Goal: Task Accomplishment & Management: Complete application form

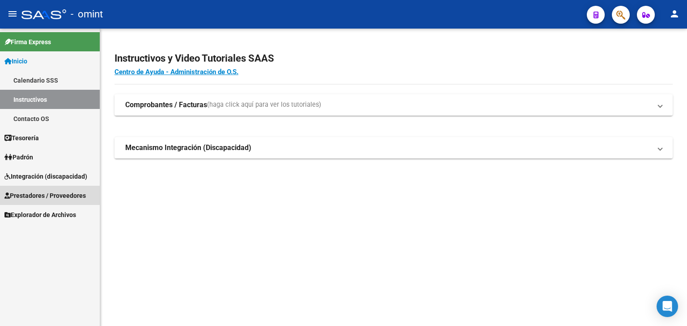
click at [16, 198] on span "Prestadores / Proveedores" at bounding box center [44, 196] width 81 height 10
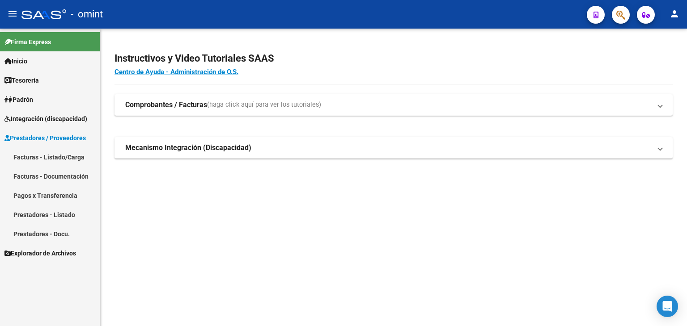
click at [22, 139] on span "Prestadores / Proveedores" at bounding box center [44, 138] width 81 height 10
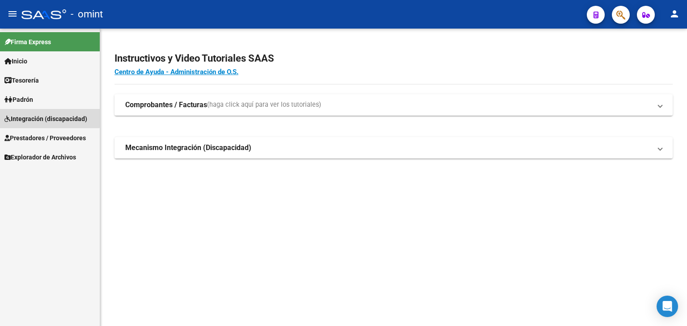
click at [24, 117] on span "Integración (discapacidad)" at bounding box center [45, 119] width 83 height 10
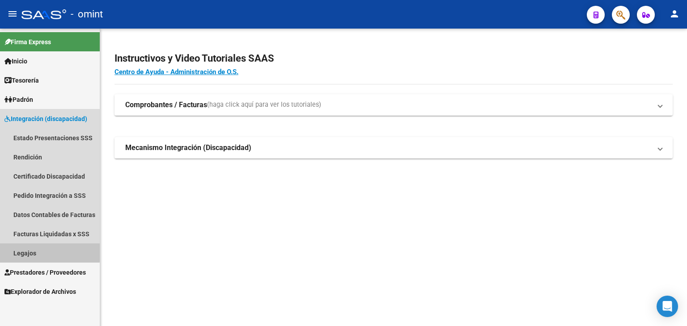
click at [34, 251] on link "Legajos" at bounding box center [50, 253] width 100 height 19
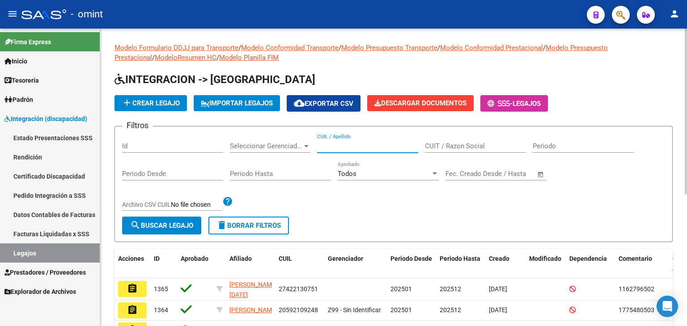
drag, startPoint x: 357, startPoint y: 143, endPoint x: 301, endPoint y: 174, distance: 64.2
click at [357, 143] on input "CUIL / Apellido" at bounding box center [367, 146] width 101 height 8
paste input "20560713445"
type input "20560713445"
click at [172, 216] on form "Filtros Id Seleccionar Gerenciador Seleccionar Gerenciador 20560713445 CUIL / A…" at bounding box center [393, 184] width 558 height 116
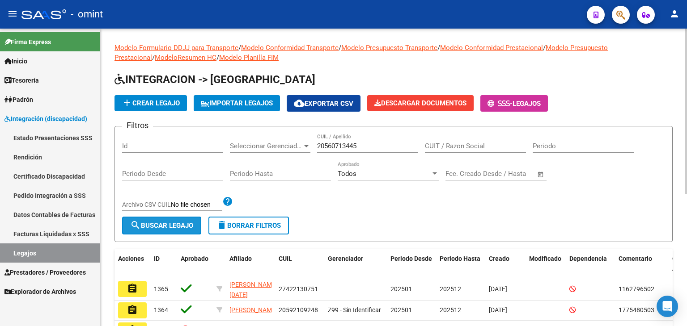
click at [143, 224] on span "search Buscar Legajo" at bounding box center [161, 226] width 63 height 8
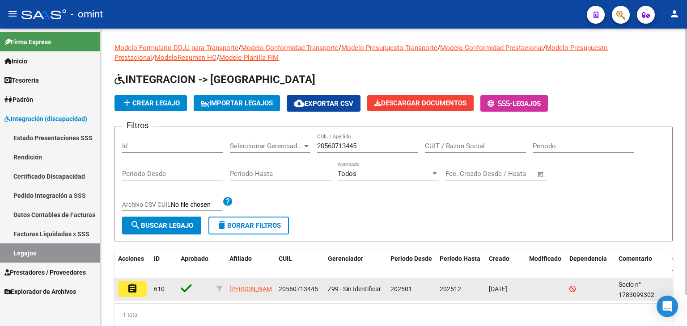
click at [139, 291] on button "assignment" at bounding box center [132, 289] width 29 height 16
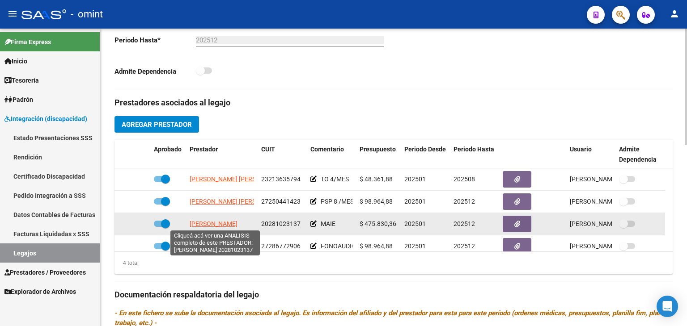
click at [215, 221] on span "[PERSON_NAME]" at bounding box center [214, 223] width 48 height 7
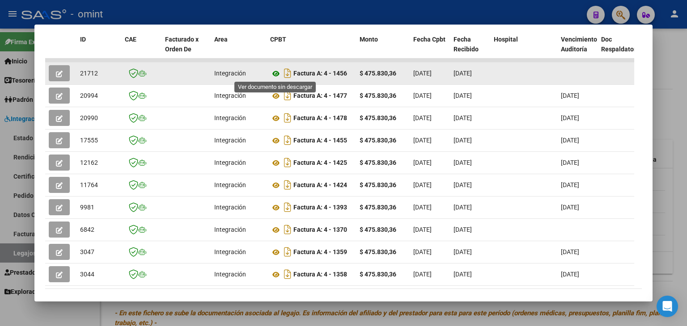
click at [275, 72] on icon at bounding box center [276, 73] width 12 height 11
click at [88, 70] on span "21712" at bounding box center [89, 73] width 18 height 7
copy span "21712"
click at [57, 72] on icon "button" at bounding box center [59, 74] width 7 height 7
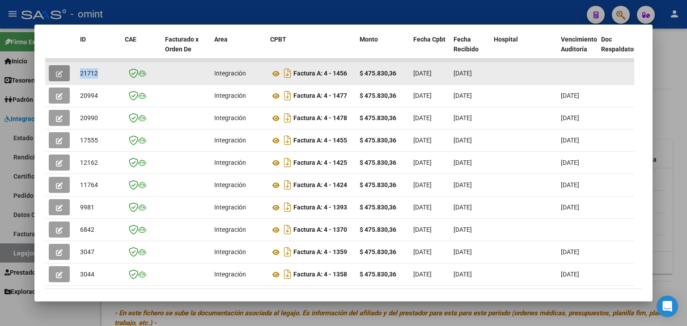
click at [57, 73] on icon "button" at bounding box center [59, 74] width 7 height 7
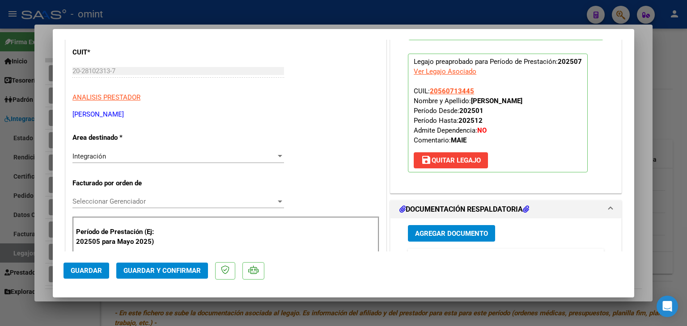
scroll to position [313, 0]
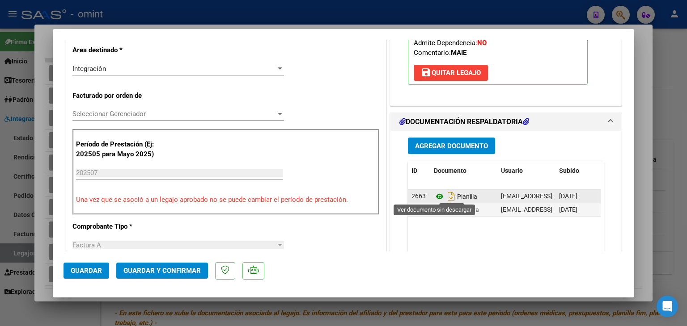
click at [434, 196] on icon at bounding box center [440, 196] width 12 height 11
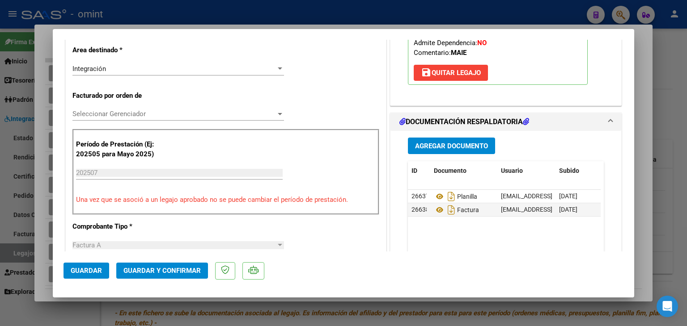
click at [115, 114] on span "Seleccionar Gerenciador" at bounding box center [173, 114] width 203 height 8
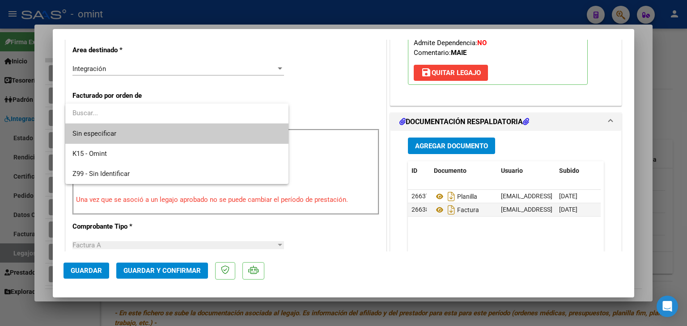
click at [124, 131] on span "Sin especificar" at bounding box center [176, 134] width 209 height 20
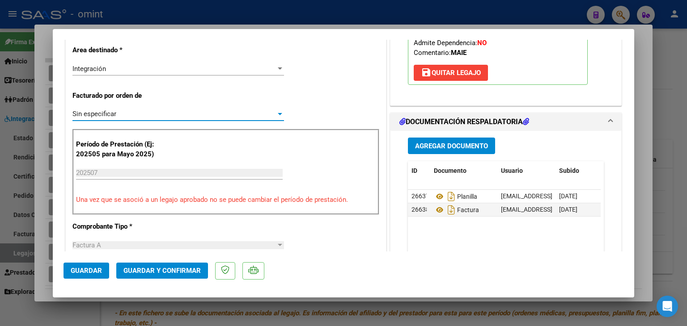
click at [161, 267] on span "Guardar y Confirmar" at bounding box center [161, 271] width 77 height 8
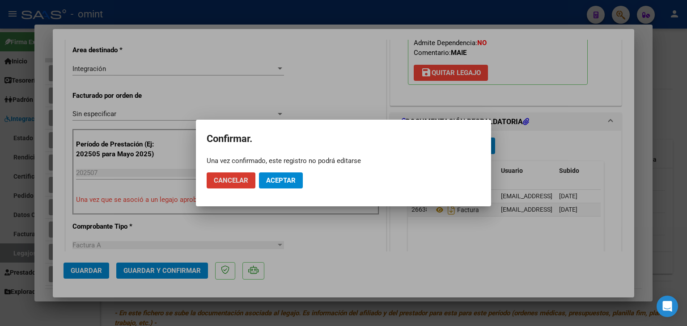
click at [290, 178] on span "Aceptar" at bounding box center [280, 181] width 29 height 8
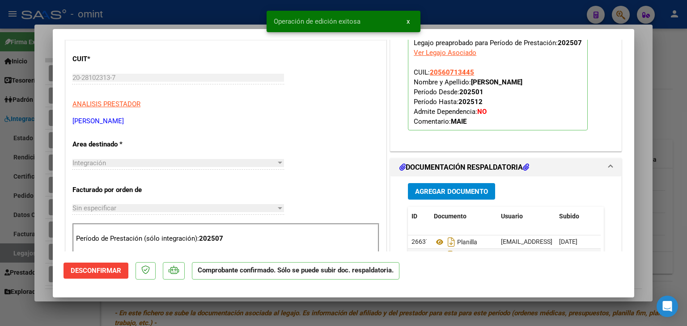
scroll to position [0, 0]
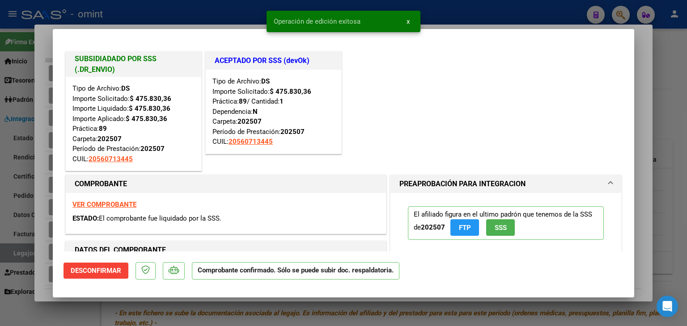
type input "$ 0,00"
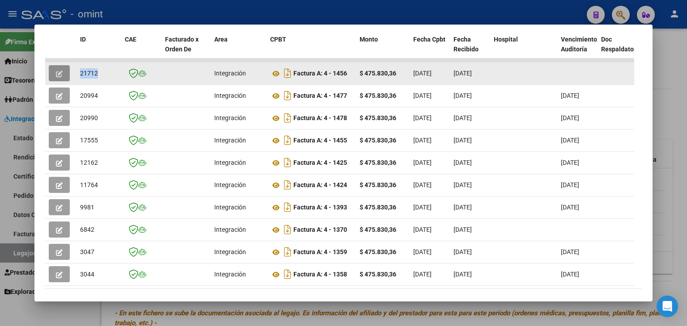
click at [84, 70] on span "21712" at bounding box center [89, 73] width 18 height 7
click at [84, 71] on span "21712" at bounding box center [89, 73] width 18 height 7
copy span "21712"
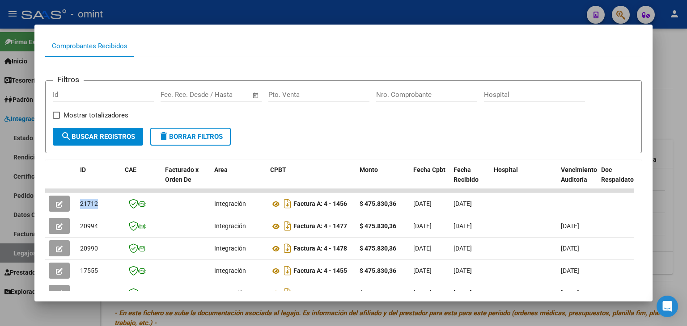
scroll to position [84, 0]
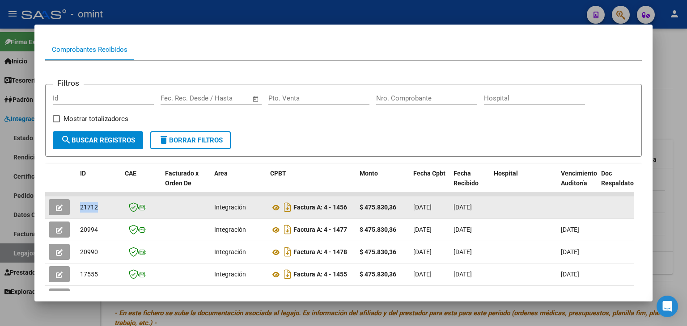
click at [59, 208] on icon "button" at bounding box center [59, 208] width 7 height 7
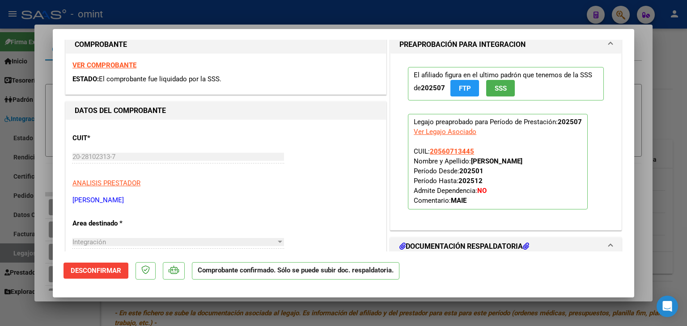
scroll to position [134, 0]
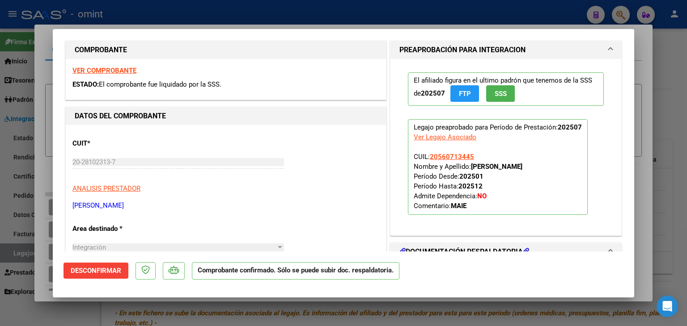
type input "$ 0,00"
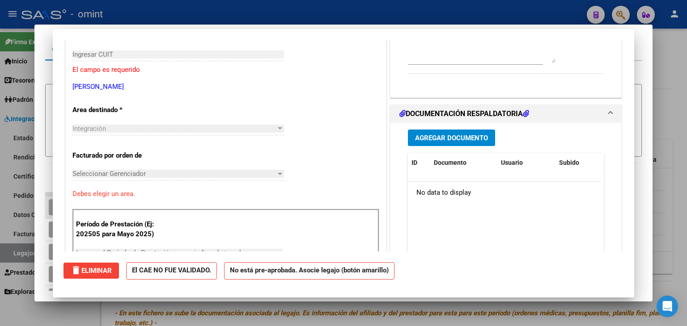
scroll to position [0, 0]
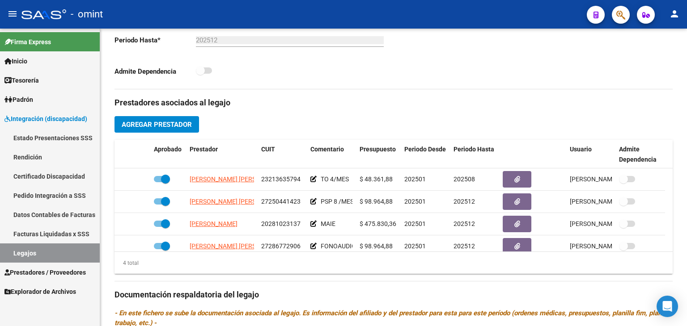
click at [30, 270] on span "Prestadores / Proveedores" at bounding box center [44, 273] width 81 height 10
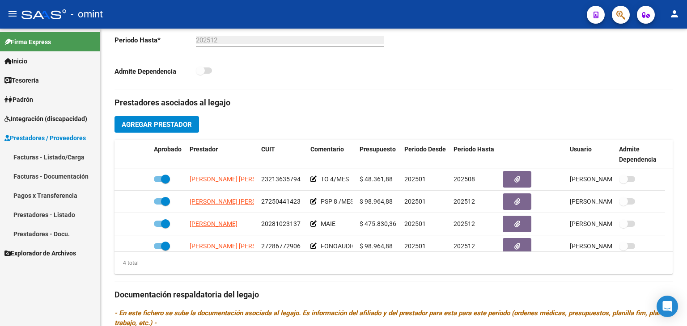
click at [45, 158] on link "Facturas - Listado/Carga" at bounding box center [50, 156] width 100 height 19
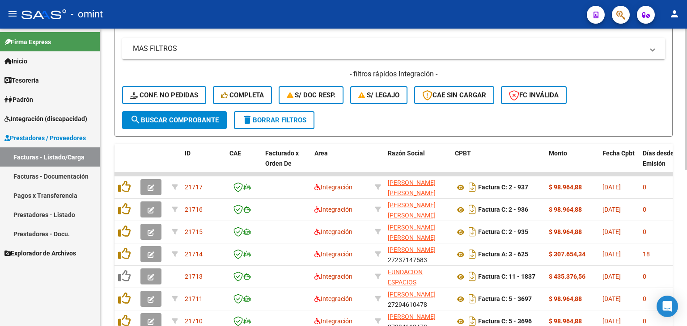
scroll to position [134, 0]
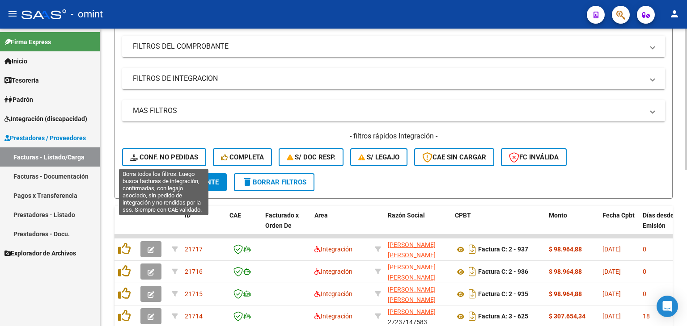
click at [166, 156] on span "Conf. no pedidas" at bounding box center [164, 157] width 68 height 8
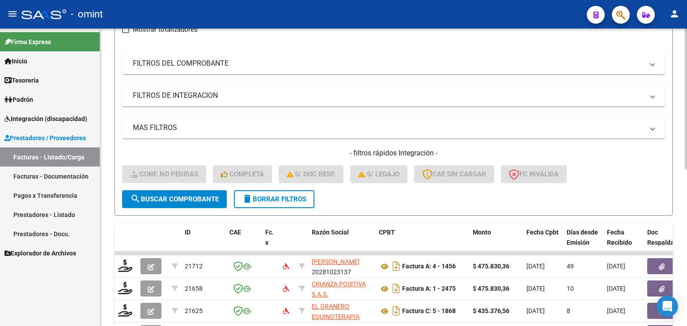
scroll to position [45, 0]
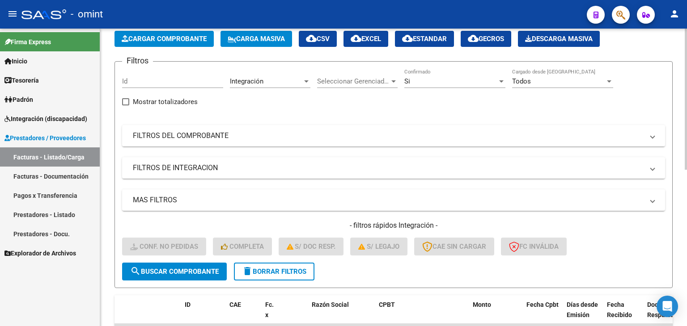
click at [138, 83] on input "Id" at bounding box center [172, 81] width 101 height 8
paste input "21712"
type input "21712"
click at [201, 270] on span "search Buscar Comprobante" at bounding box center [174, 272] width 88 height 8
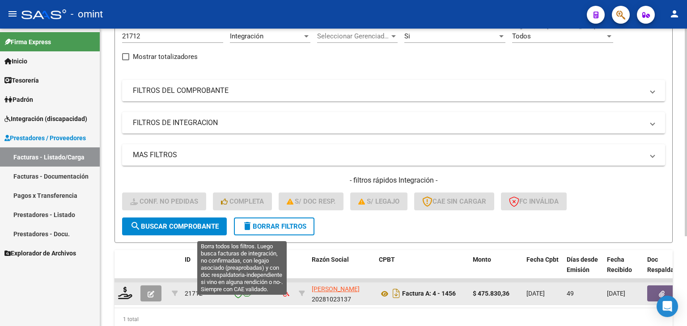
scroll to position [129, 0]
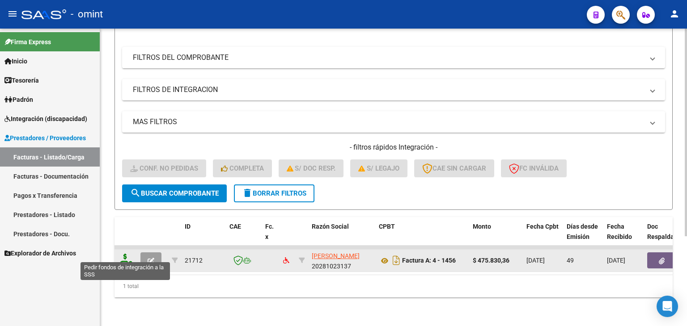
click at [125, 256] on icon at bounding box center [125, 260] width 14 height 13
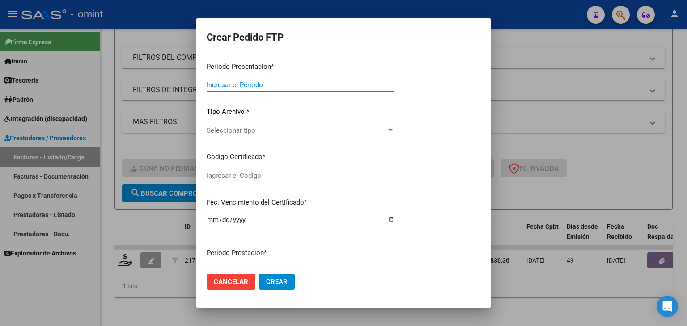
type input "202508"
type input "202507"
type input "$ 475.830,36"
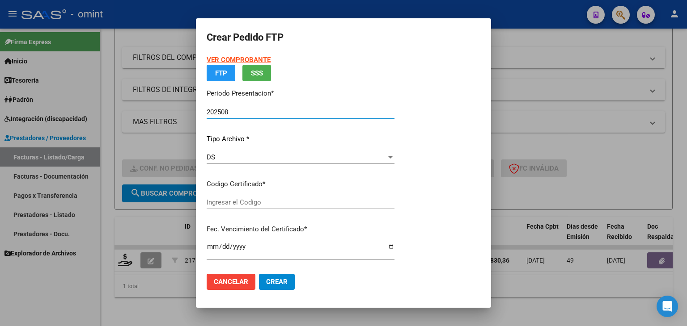
type input "631896401"
type input "[DATE]"
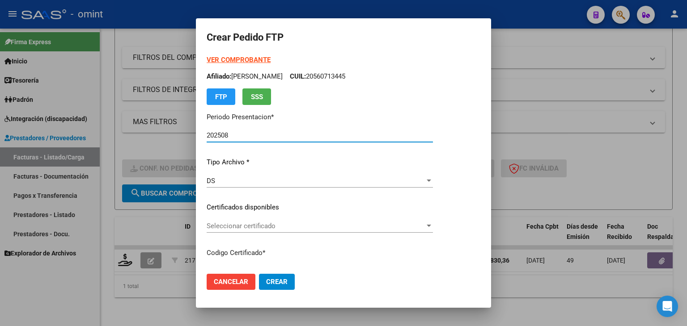
click at [234, 228] on span "Seleccionar certificado" at bounding box center [315, 226] width 218 height 8
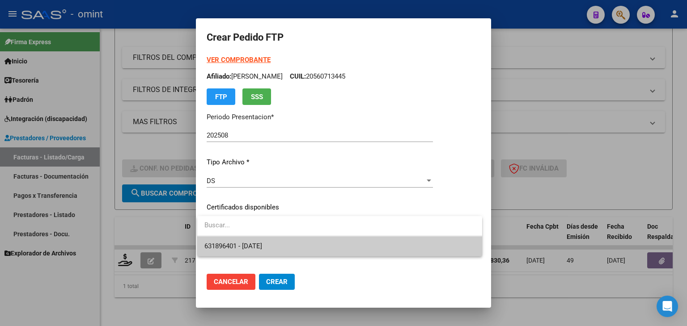
click at [258, 254] on span "631896401 - [DATE]" at bounding box center [339, 246] width 270 height 20
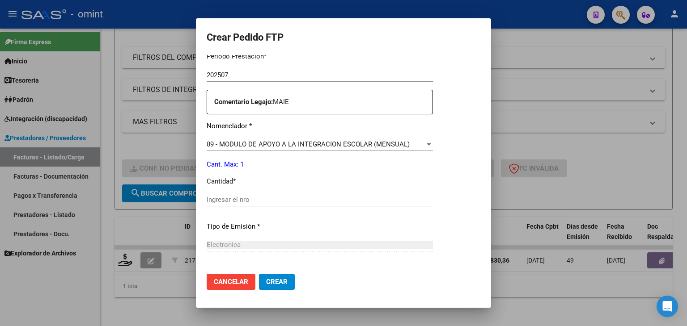
scroll to position [313, 0]
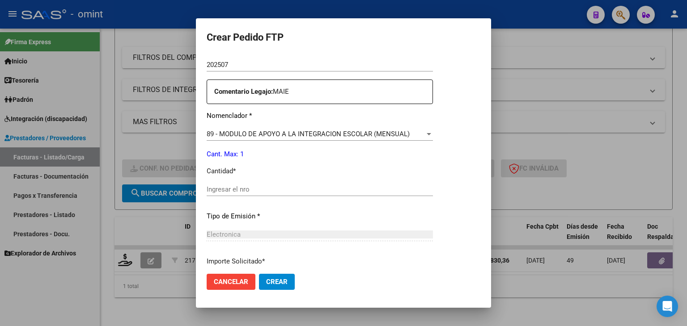
click at [237, 190] on input "Ingresar el nro" at bounding box center [319, 189] width 226 height 8
type input "1"
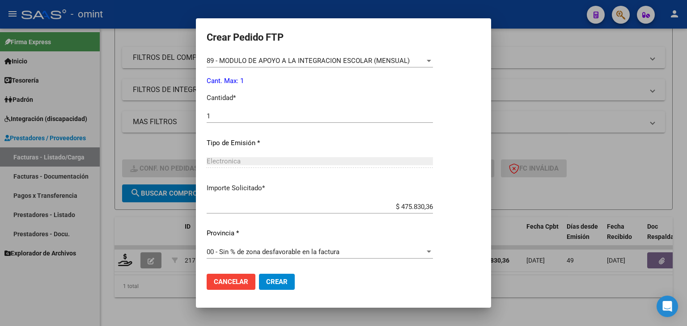
click at [277, 284] on span "Crear" at bounding box center [276, 282] width 21 height 8
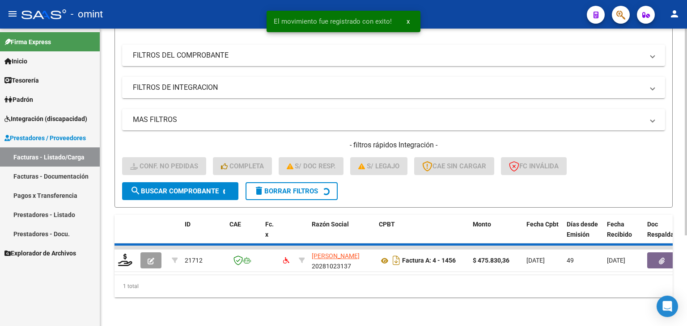
scroll to position [114, 0]
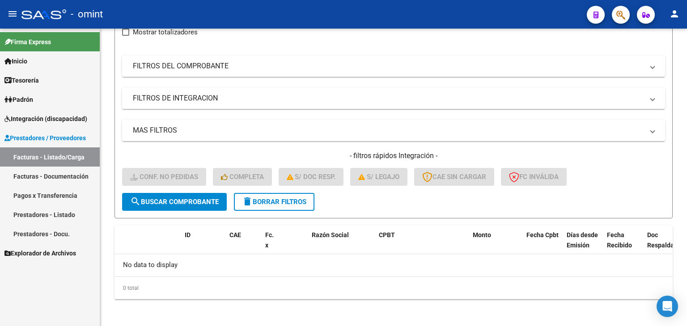
click at [31, 140] on span "Prestadores / Proveedores" at bounding box center [44, 138] width 81 height 10
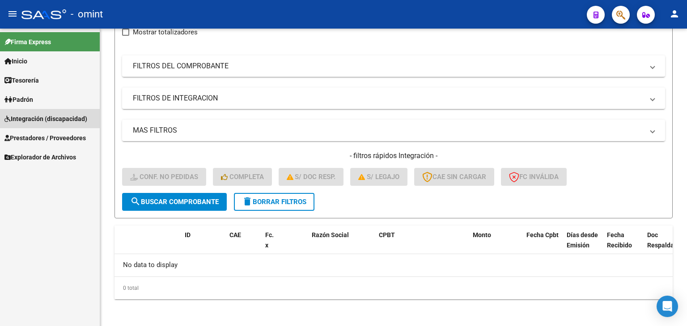
drag, startPoint x: 28, startPoint y: 118, endPoint x: 24, endPoint y: 139, distance: 20.9
click at [28, 118] on span "Integración (discapacidad)" at bounding box center [45, 119] width 83 height 10
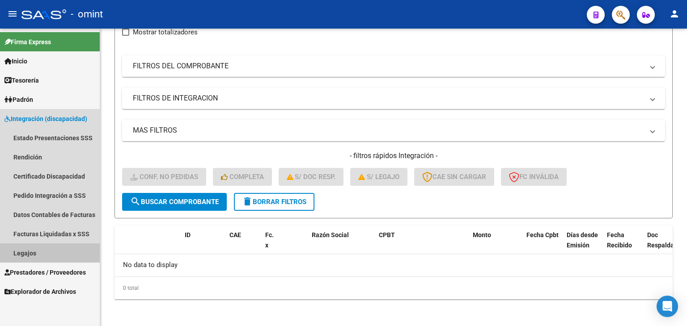
click at [30, 253] on link "Legajos" at bounding box center [50, 253] width 100 height 19
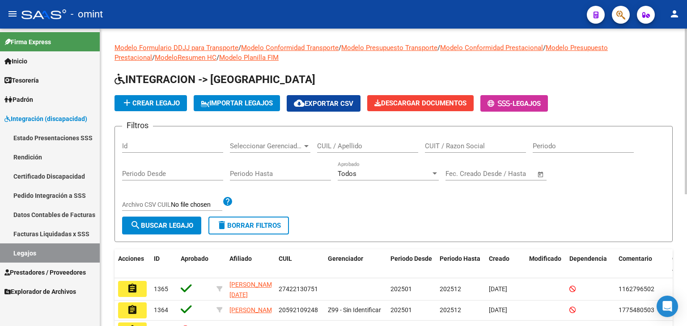
click at [355, 142] on input "CUIL / Apellido" at bounding box center [367, 146] width 101 height 8
paste input "27569402706"
type input "27569402706"
click at [190, 223] on span "search Buscar Legajo" at bounding box center [161, 226] width 63 height 8
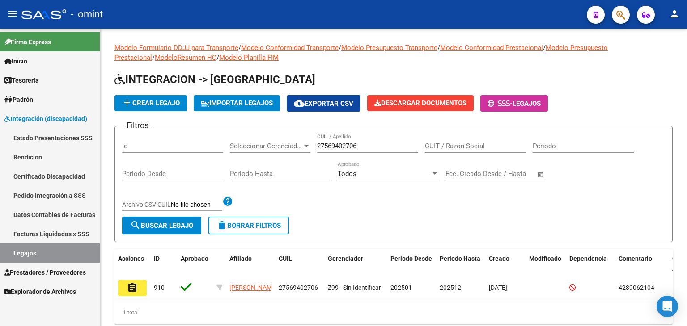
click at [135, 291] on mat-icon "assignment" at bounding box center [132, 287] width 11 height 11
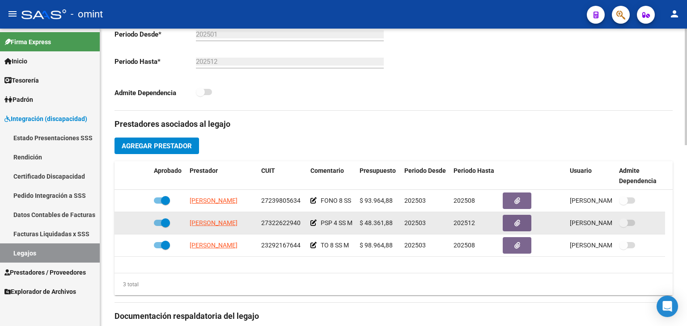
scroll to position [268, 0]
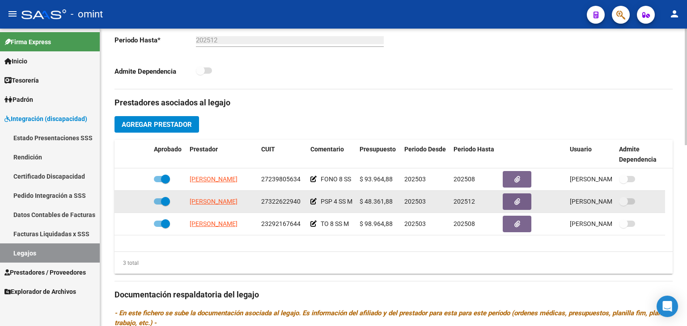
click at [272, 200] on span "27322622940" at bounding box center [280, 201] width 39 height 7
click at [271, 200] on span "27322622940" at bounding box center [280, 201] width 39 height 7
copy span "27322622940"
